Goal: Task Accomplishment & Management: Use online tool/utility

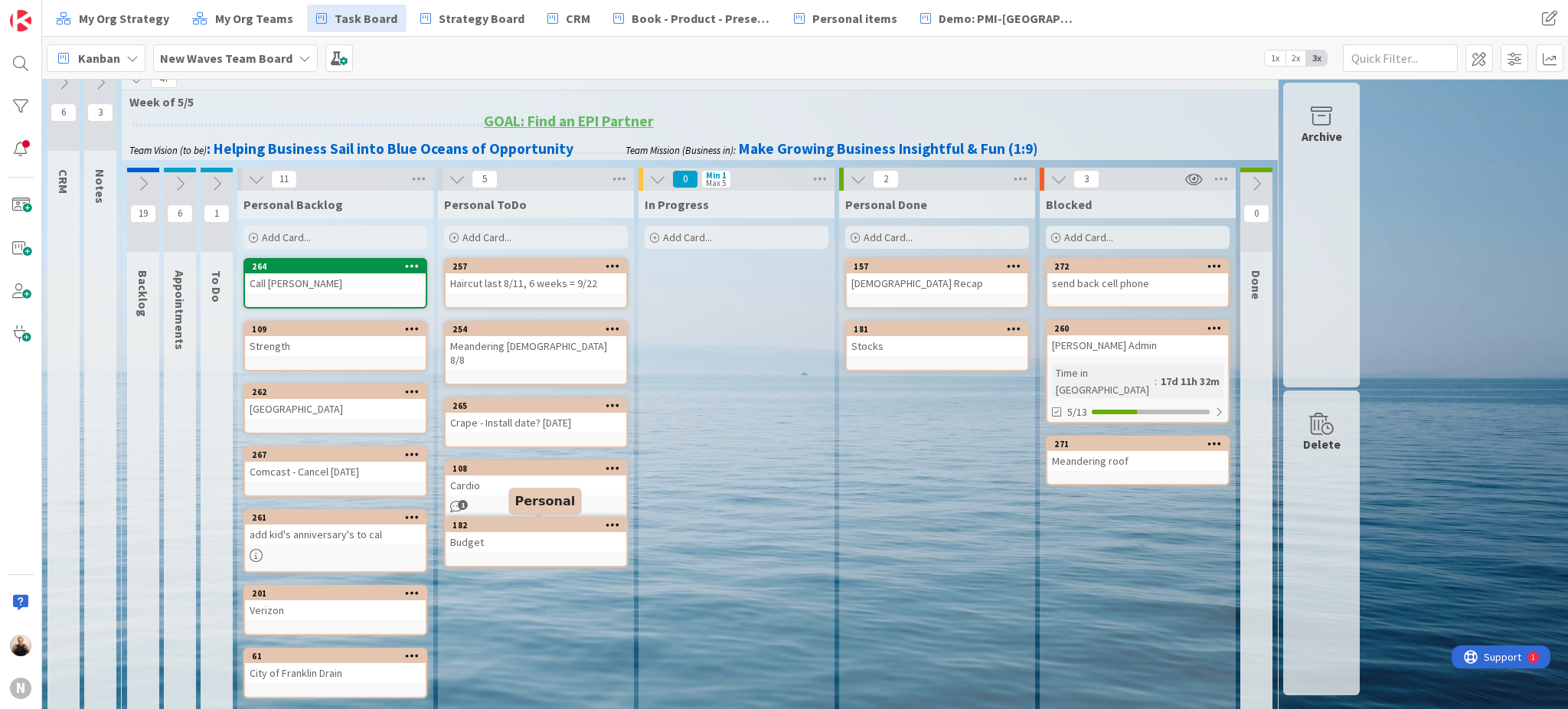
scroll to position [13, 0]
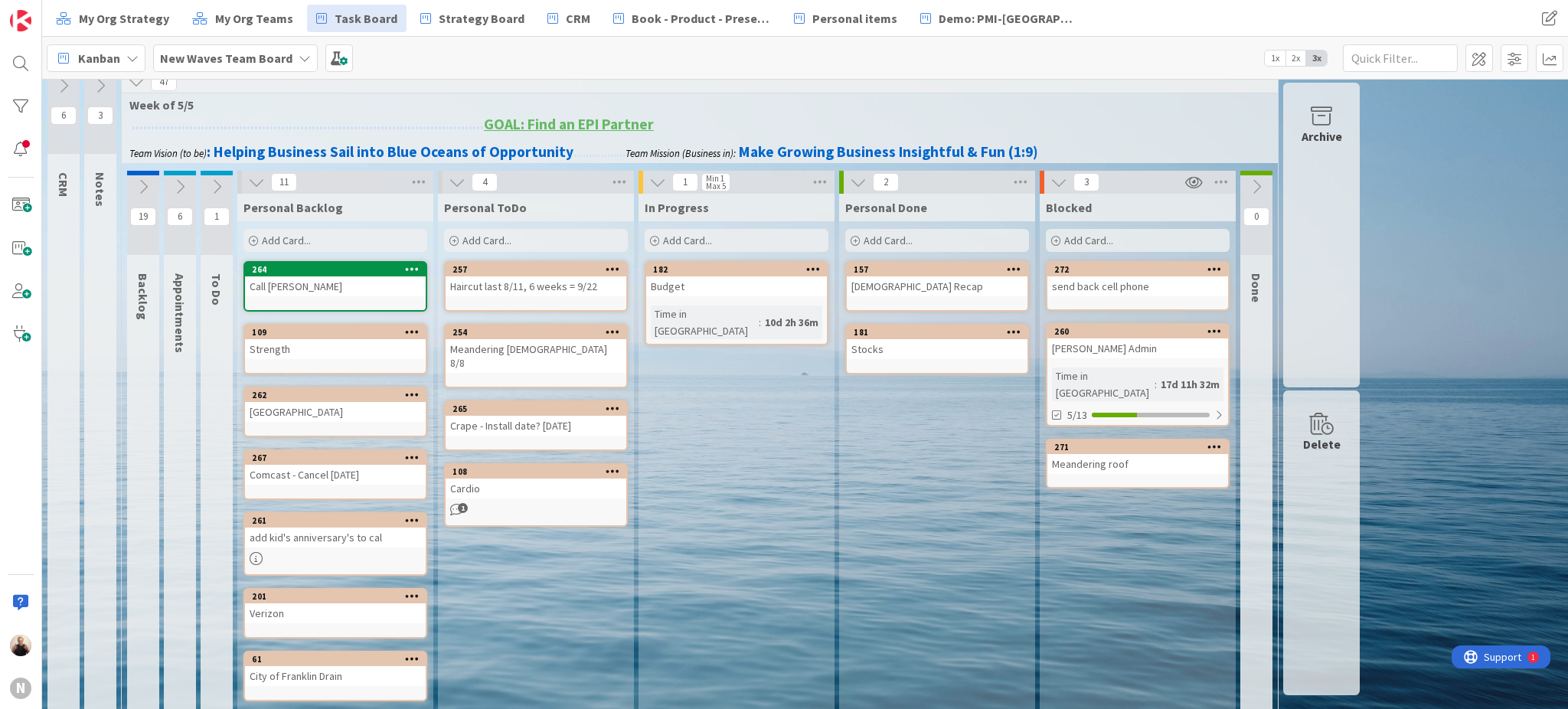
click at [533, 233] on div "Add Card..." at bounding box center [536, 240] width 183 height 23
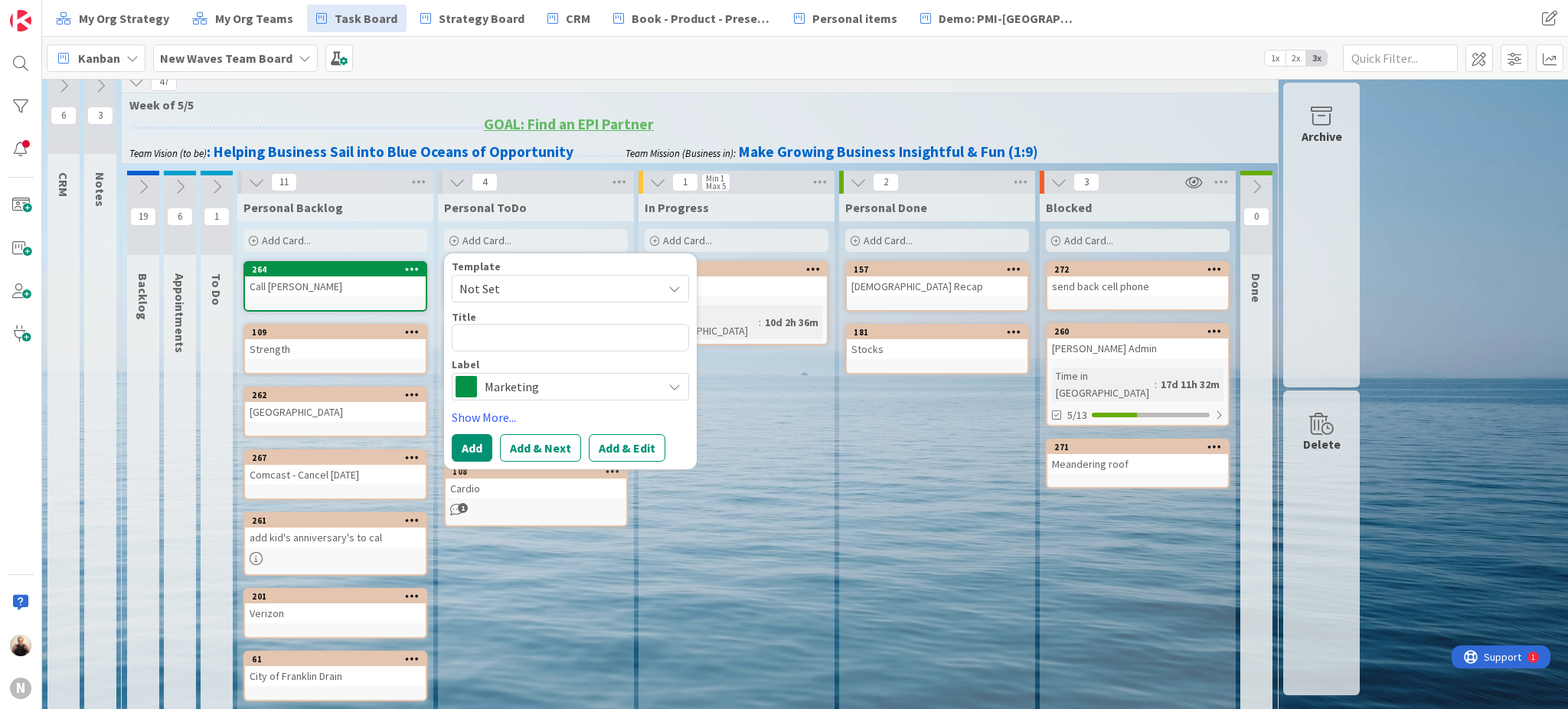
type textarea "x"
type textarea "A"
type textarea "x"
type textarea "Ad"
type textarea "x"
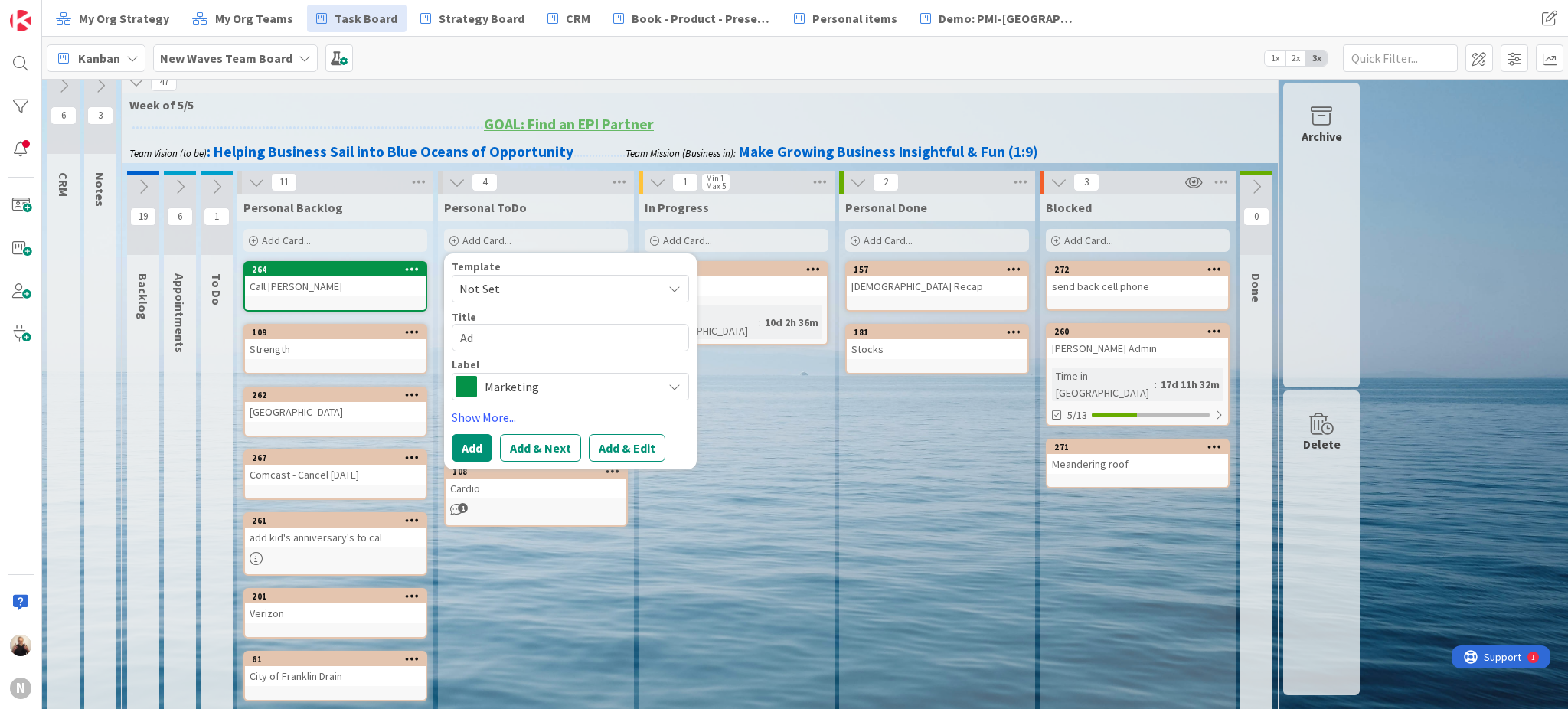
type textarea "Add"
type textarea "x"
type textarea "Add"
type textarea "x"
type textarea "Add A"
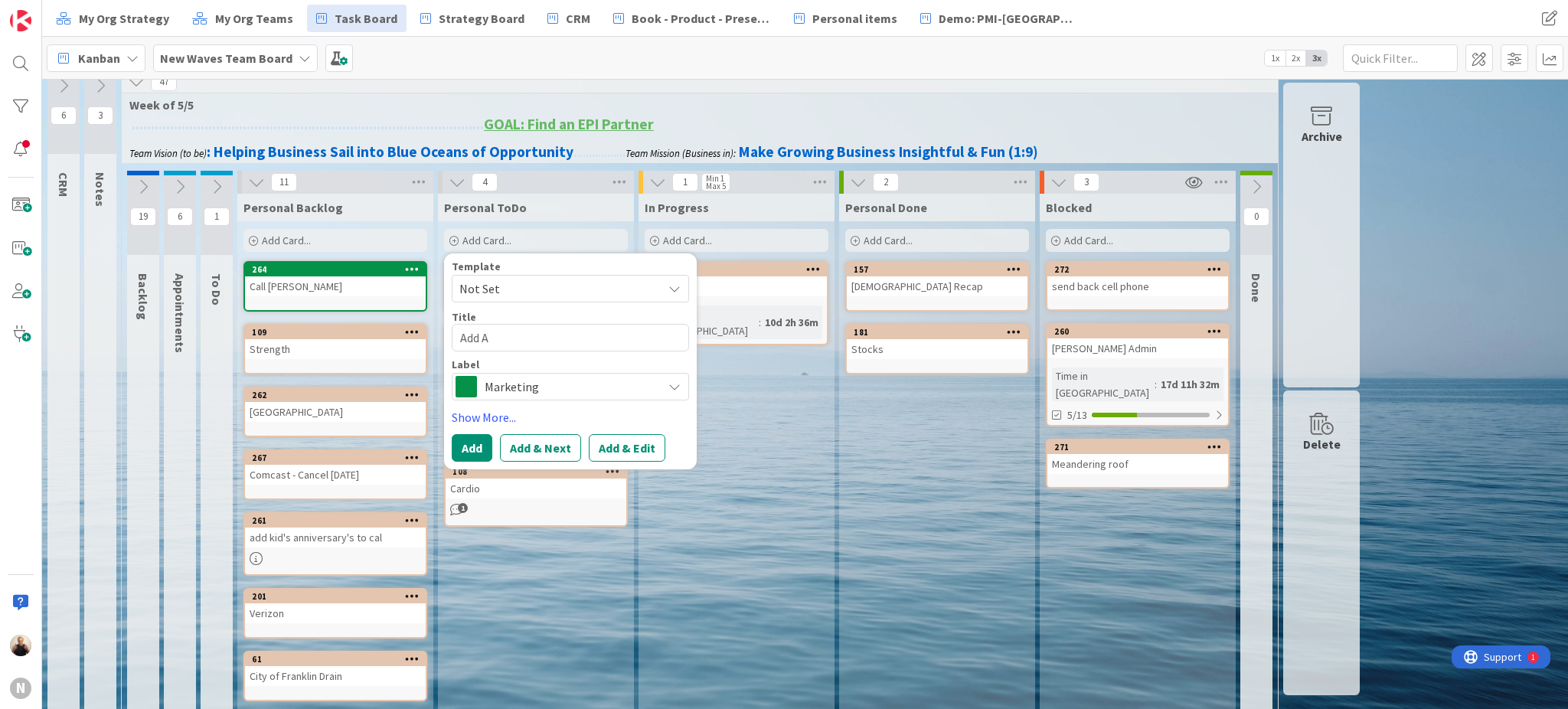
type textarea "x"
type textarea "Add Am"
type textarea "x"
type textarea "Add Amo"
type textarea "x"
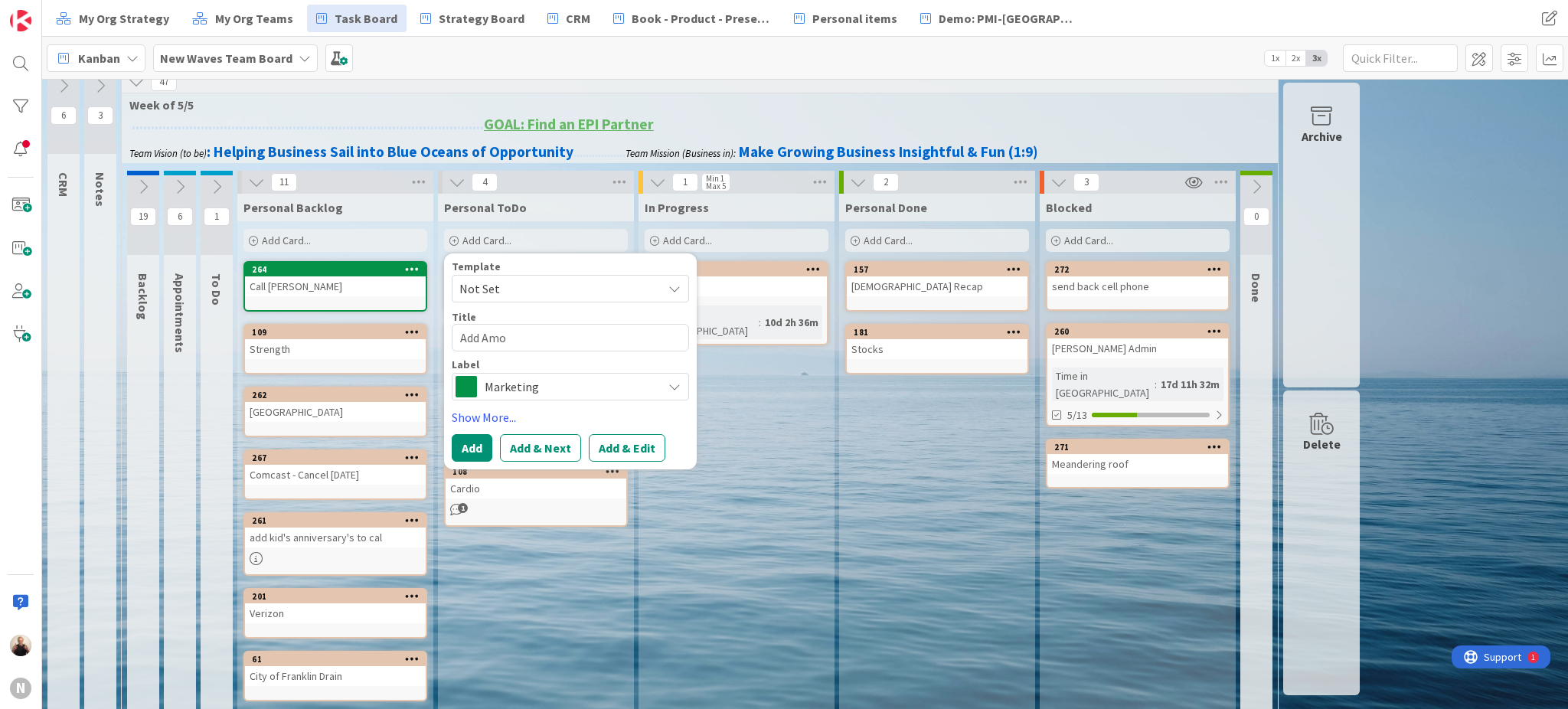
type textarea "Add Amor"
type textarea "x"
type textarea "Add AmorS"
type textarea "x"
type textarea "Add AmorSh"
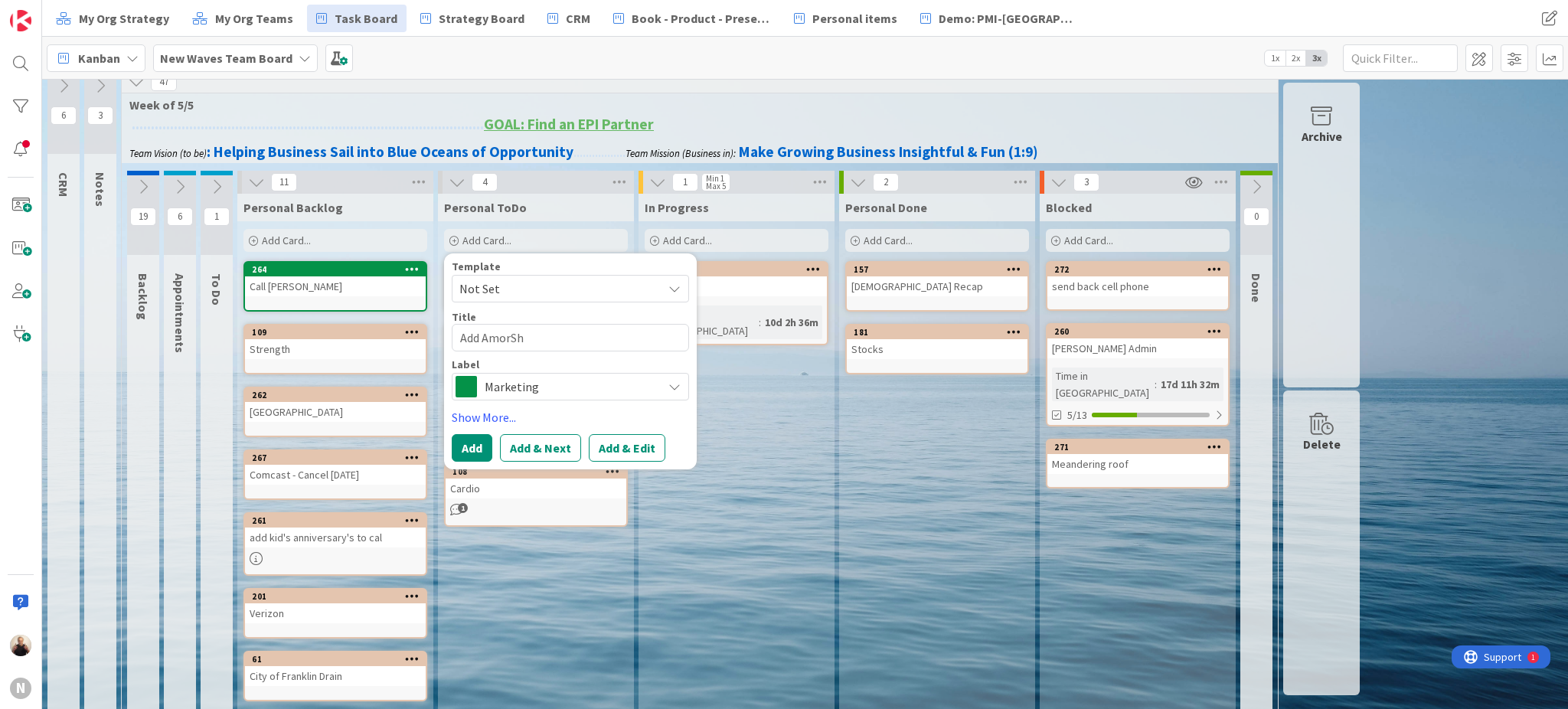
type textarea "x"
type textarea "Add AmorShe"
type textarea "x"
type textarea "Add AmorShei"
type textarea "x"
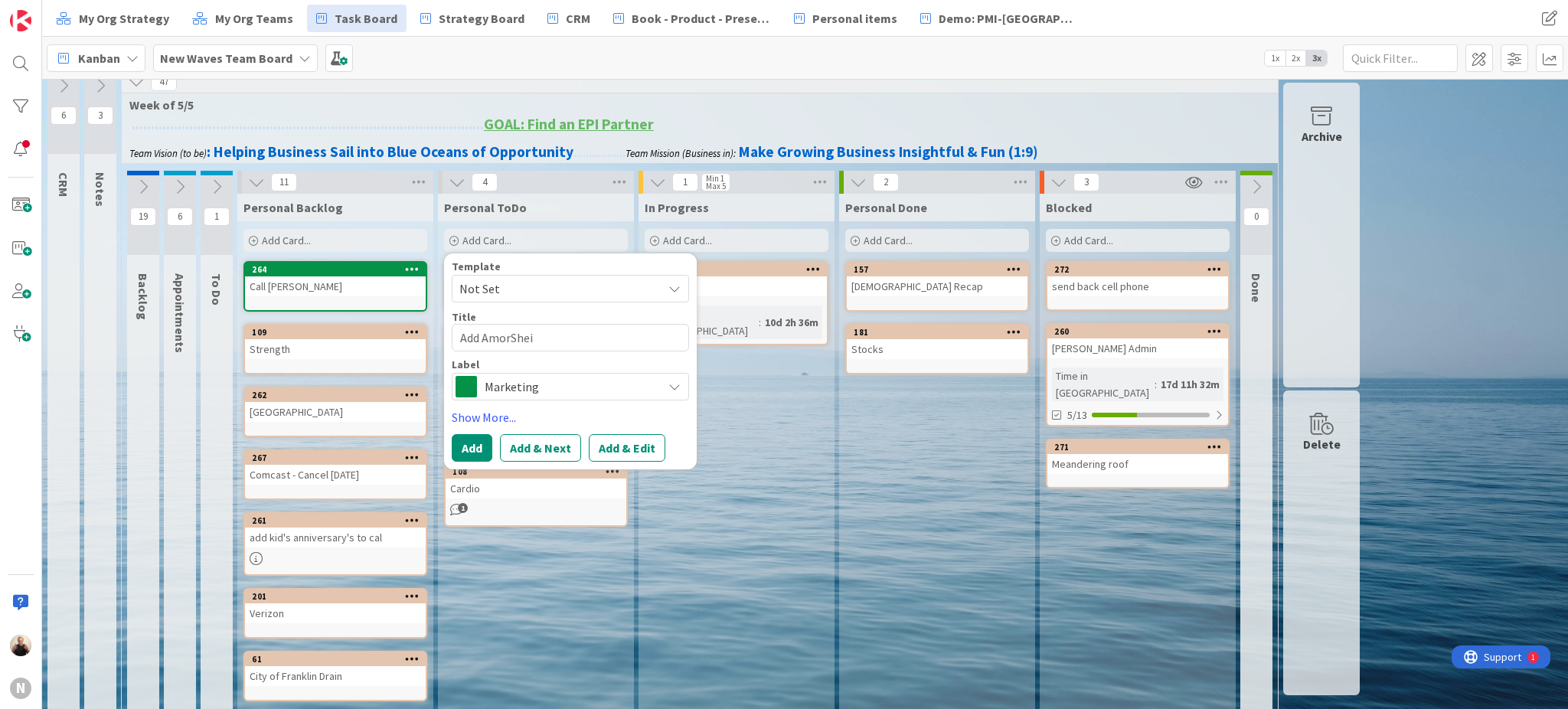
type textarea "Add AmorSheil"
type textarea "x"
type textarea "Add AmorSheild"
click at [578, 389] on span "Marketing" at bounding box center [569, 386] width 170 height 22
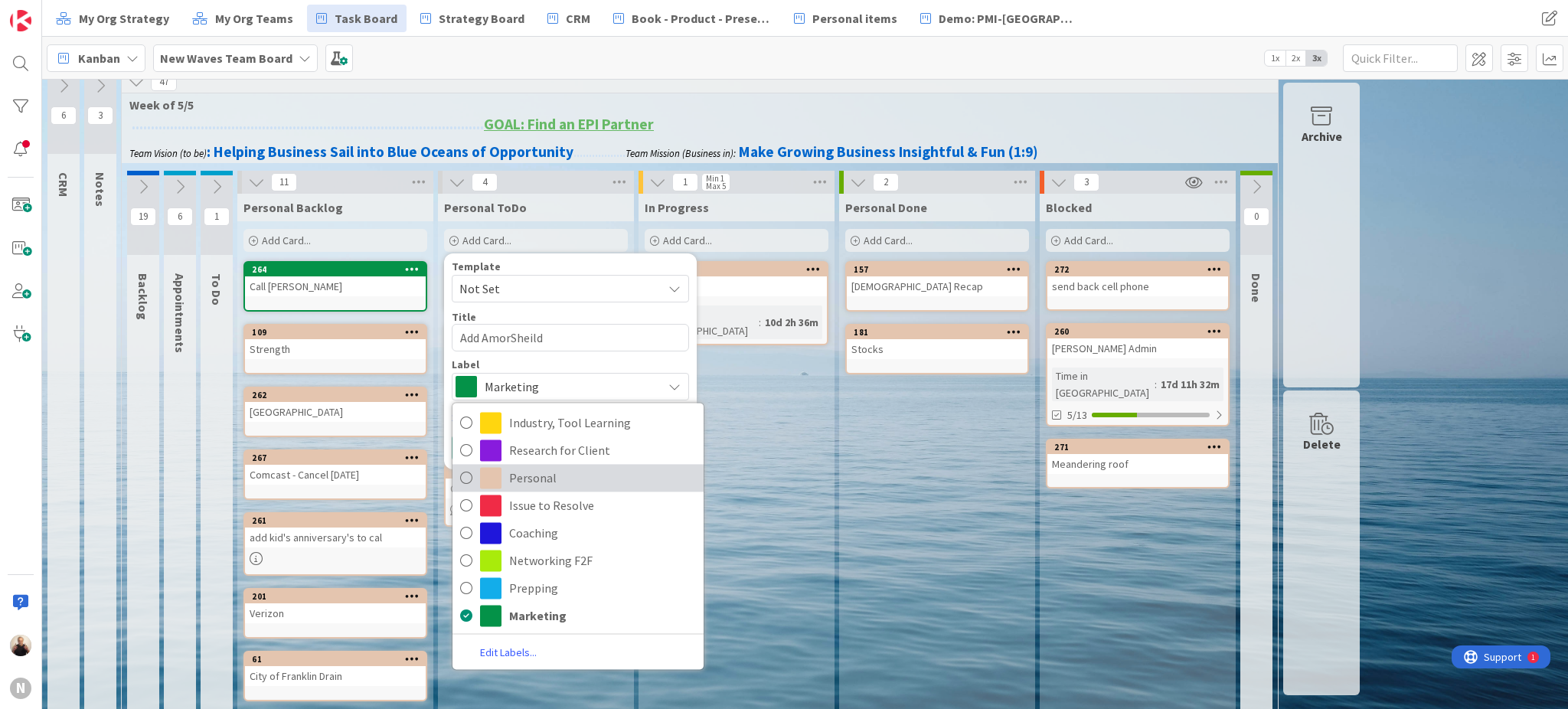
click at [553, 472] on span "Personal" at bounding box center [602, 477] width 187 height 23
type textarea "x"
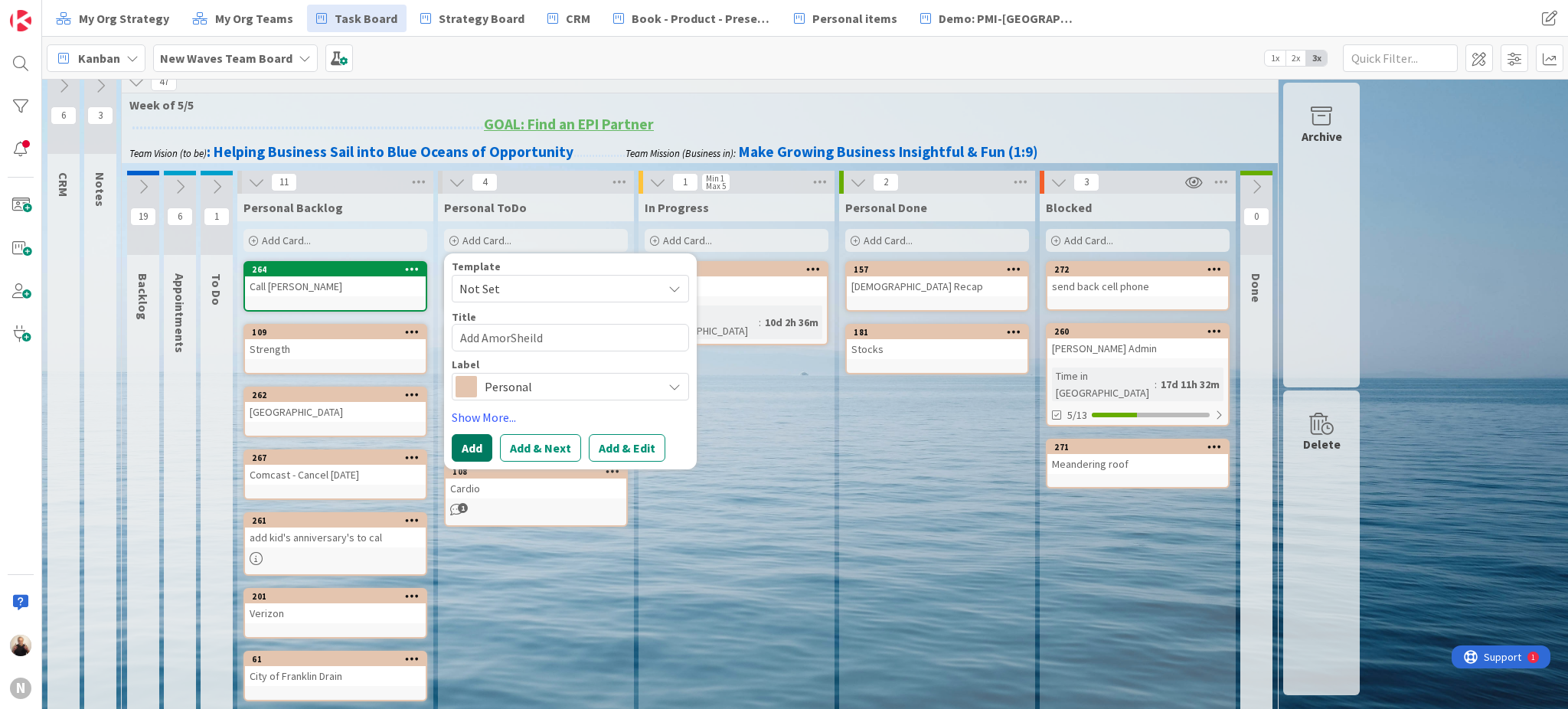
click at [466, 447] on button "Add" at bounding box center [472, 448] width 41 height 27
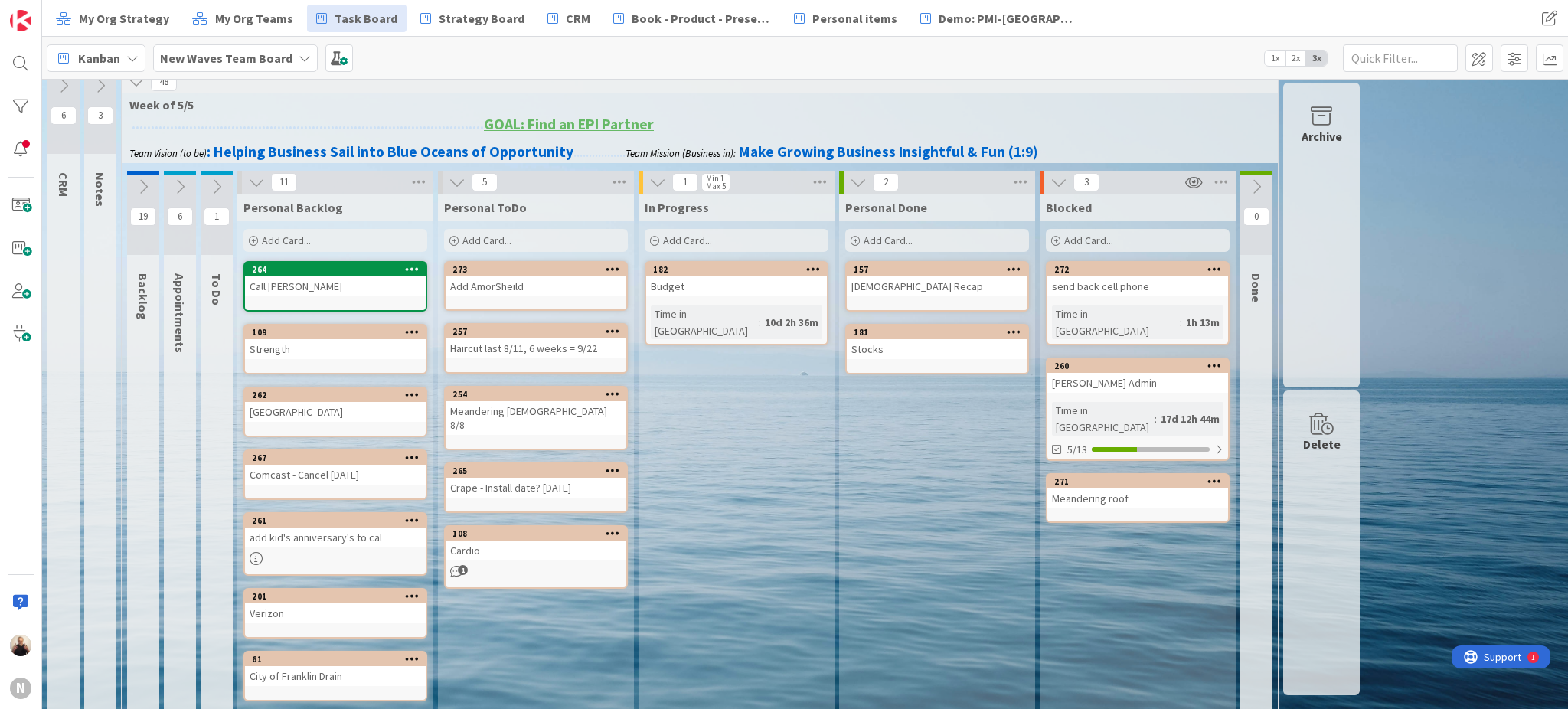
click at [539, 238] on div "Add Card..." at bounding box center [536, 240] width 183 height 23
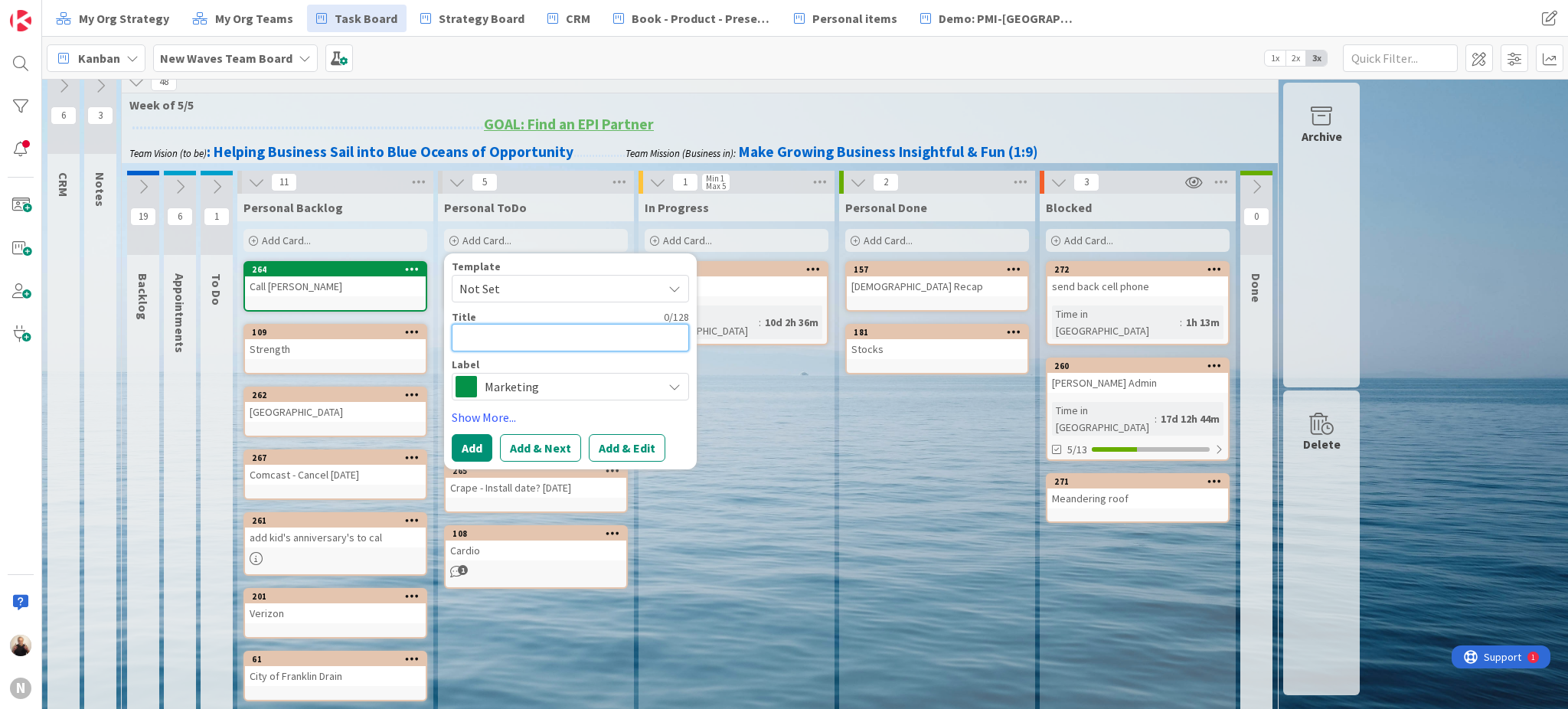
type textarea "x"
type textarea "A"
type textarea "x"
type textarea "Ad"
type textarea "x"
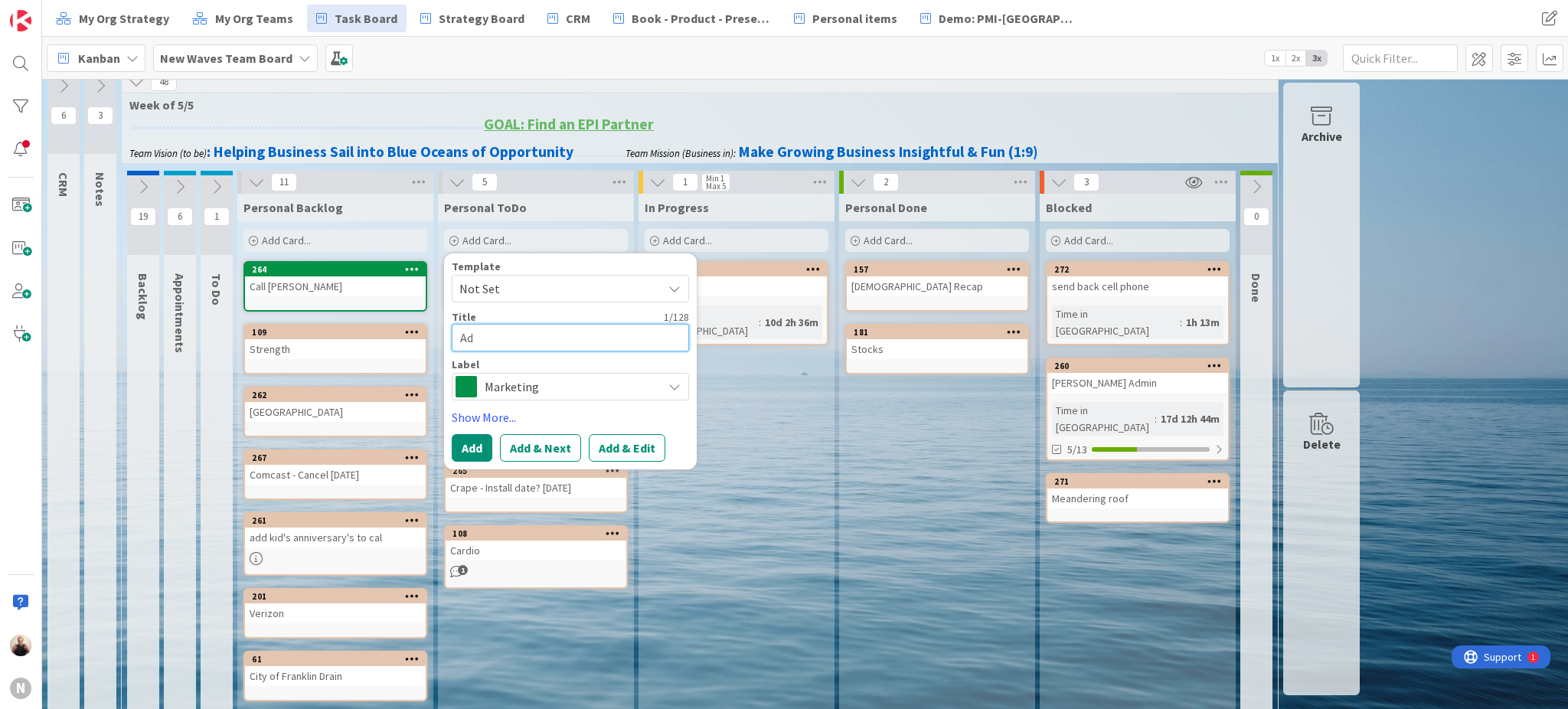
type textarea "Add"
type textarea "x"
type textarea "Add"
type textarea "x"
type textarea "Add P"
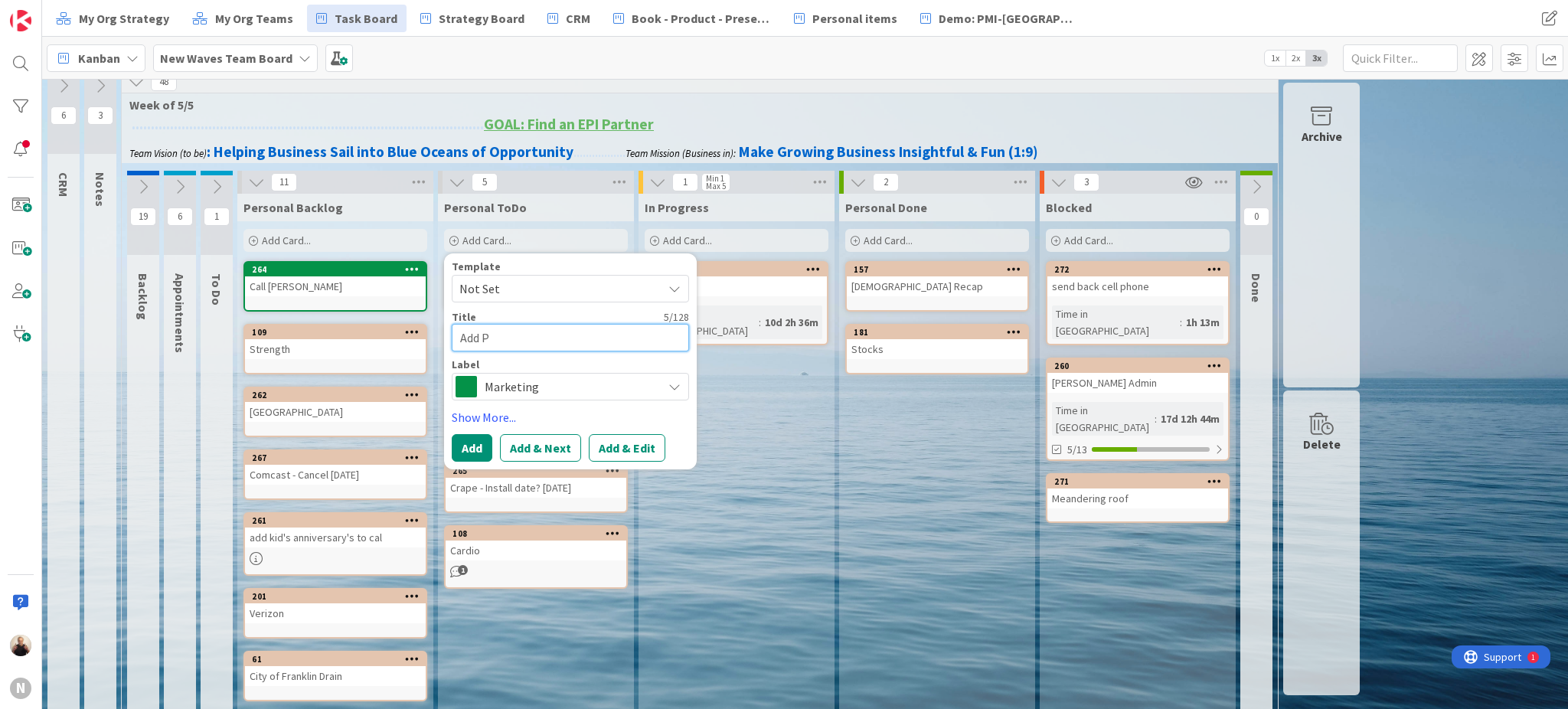
type textarea "x"
type textarea "Add PC"
type textarea "x"
type textarea "Add PC"
type textarea "x"
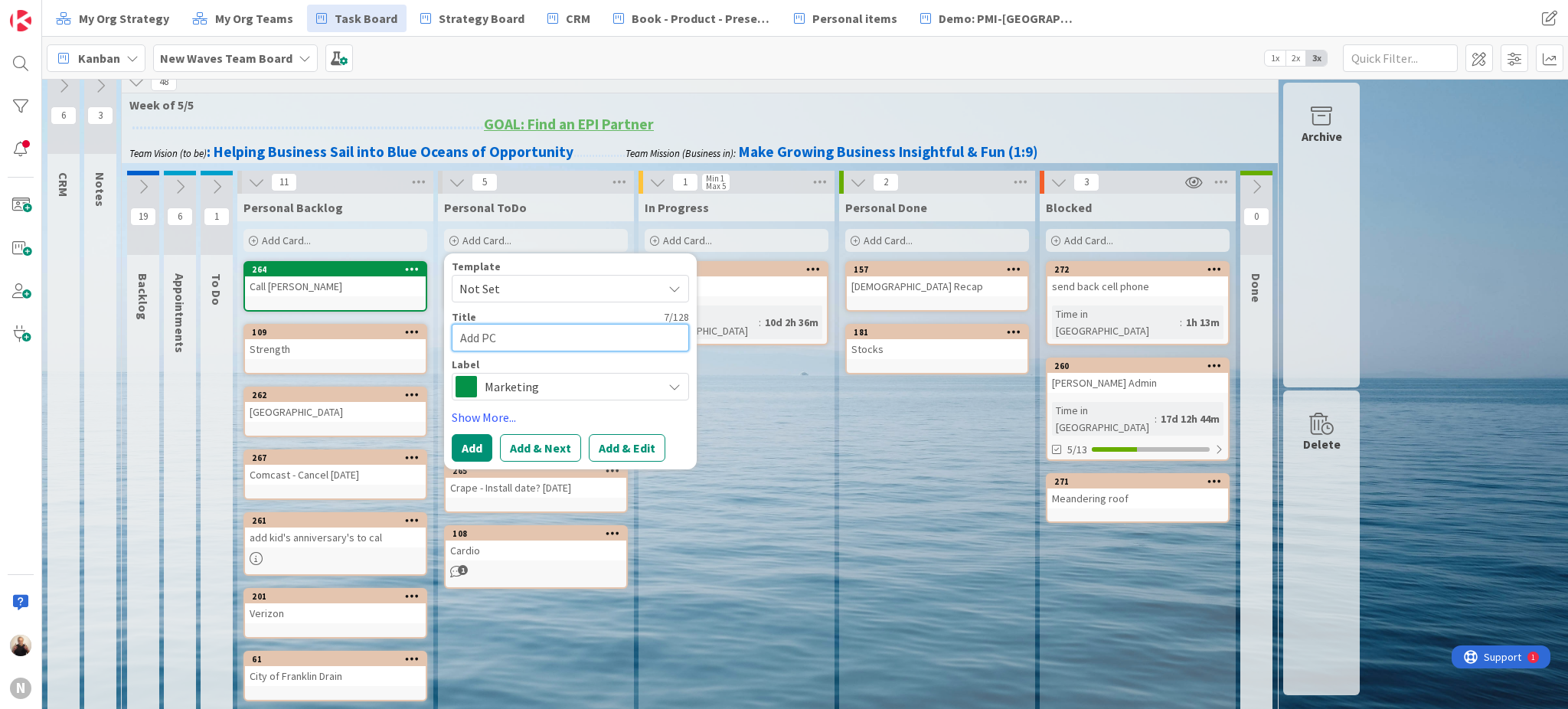
type textarea "Add PC M"
type textarea "x"
type textarea "Add PC [PERSON_NAME]"
type textarea "x"
type textarea "Add PC [PERSON_NAME]"
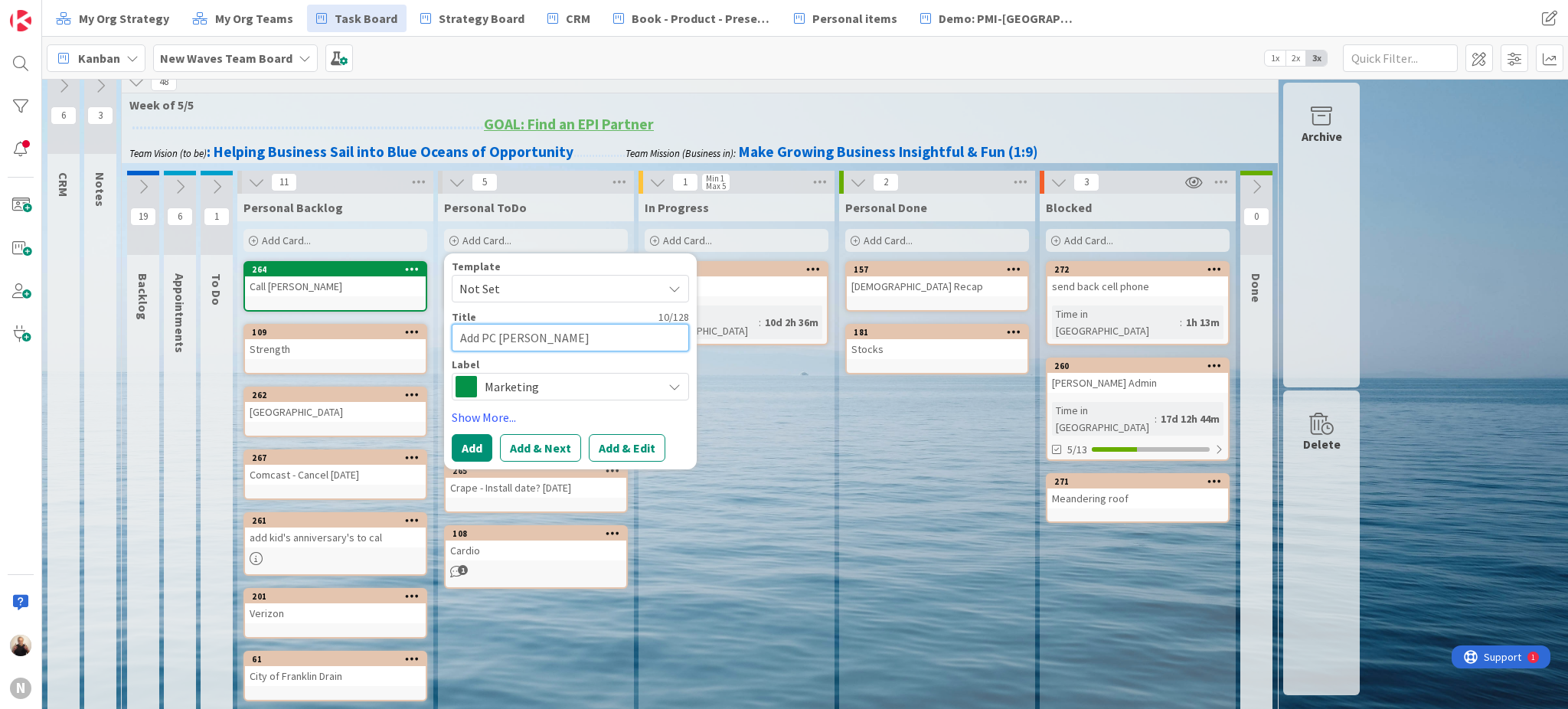
type textarea "x"
type textarea "Add PC [PERSON_NAME]"
type textarea "x"
type textarea "Add PC [PERSON_NAME]"
type textarea "x"
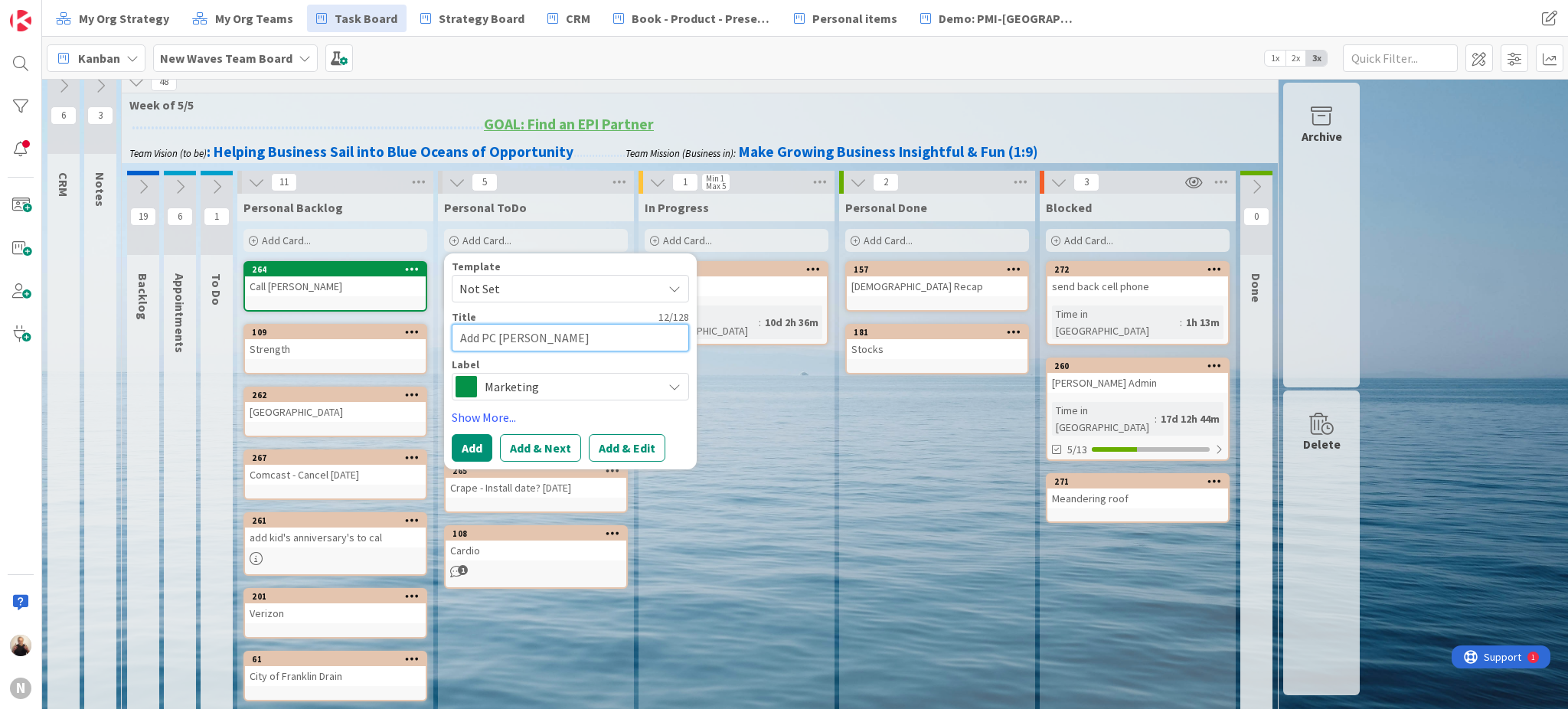
type textarea "Add PC [PERSON_NAME]"
type textarea "x"
type textarea "Add PC [PERSON_NAME]"
type textarea "x"
type textarea "Add PC Matic AV"
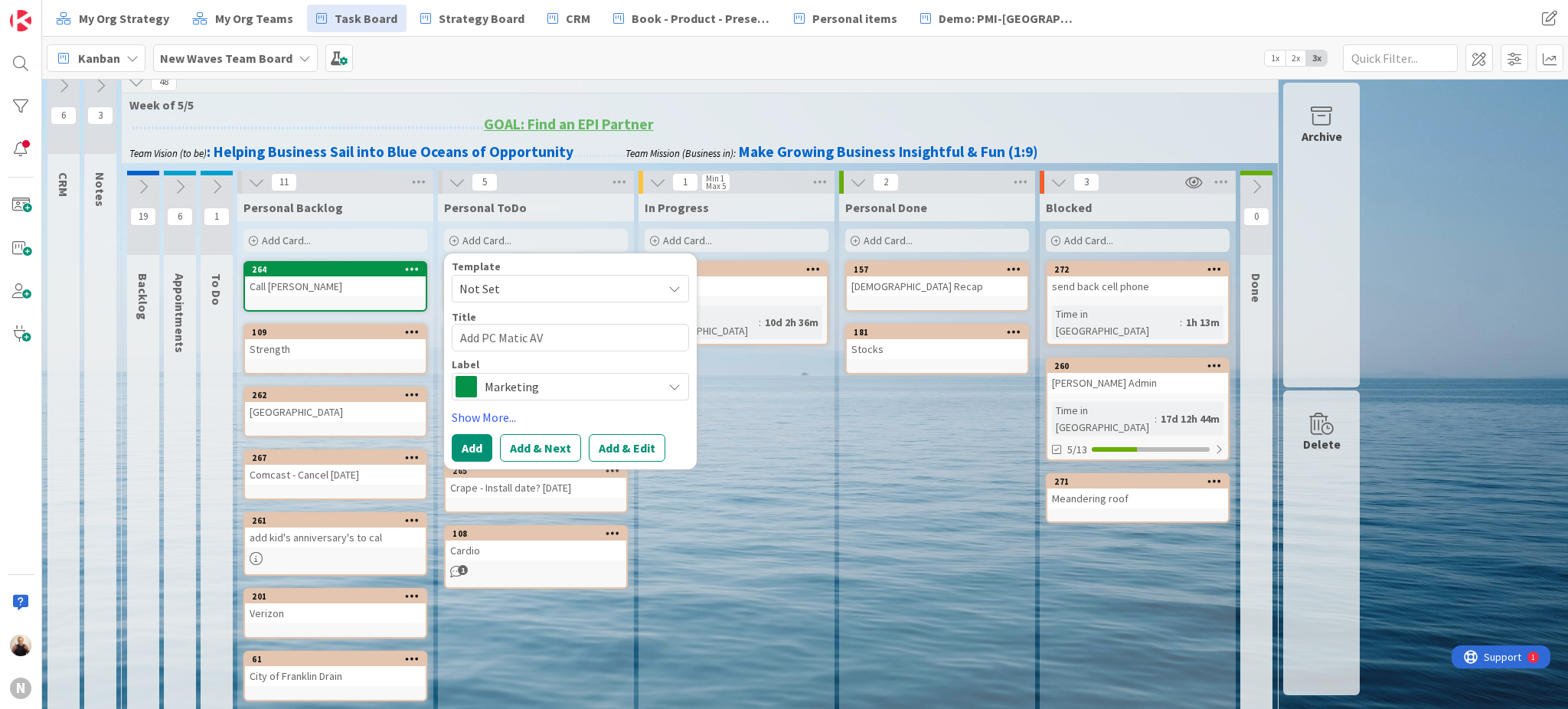
click at [546, 391] on span "Marketing" at bounding box center [569, 386] width 170 height 22
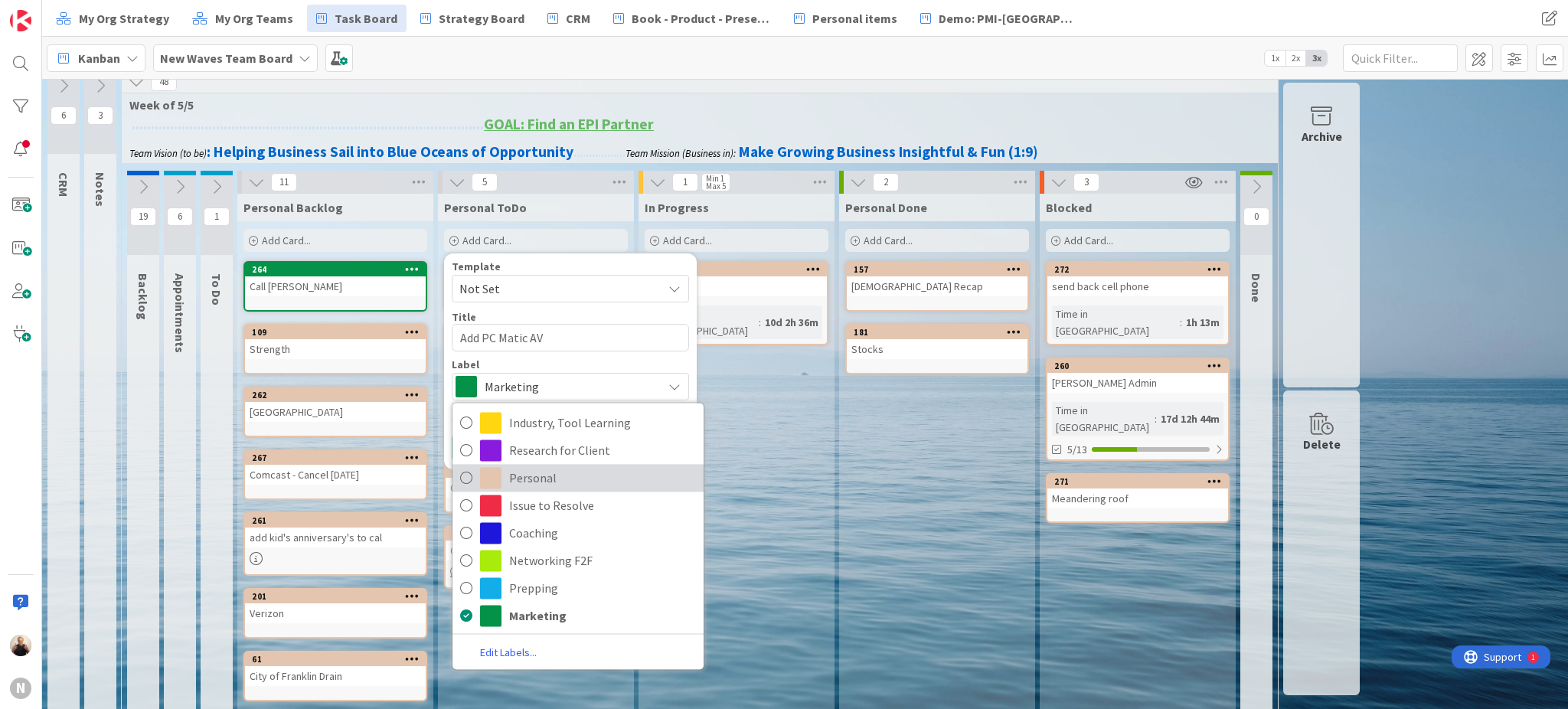
click at [556, 473] on span "Personal" at bounding box center [602, 477] width 187 height 23
type textarea "x"
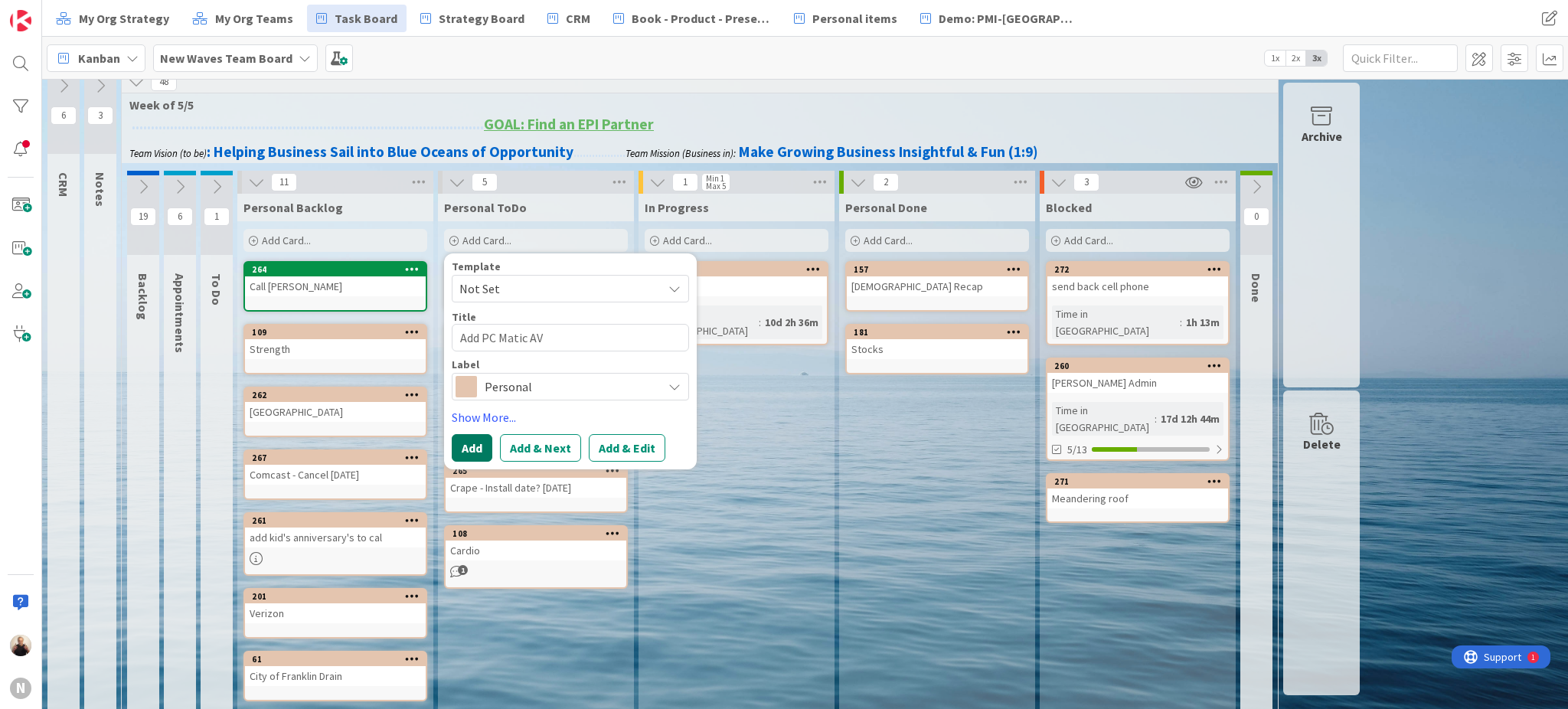
click at [480, 445] on button "Add" at bounding box center [472, 448] width 41 height 27
